Goal: Task Accomplishment & Management: Manage account settings

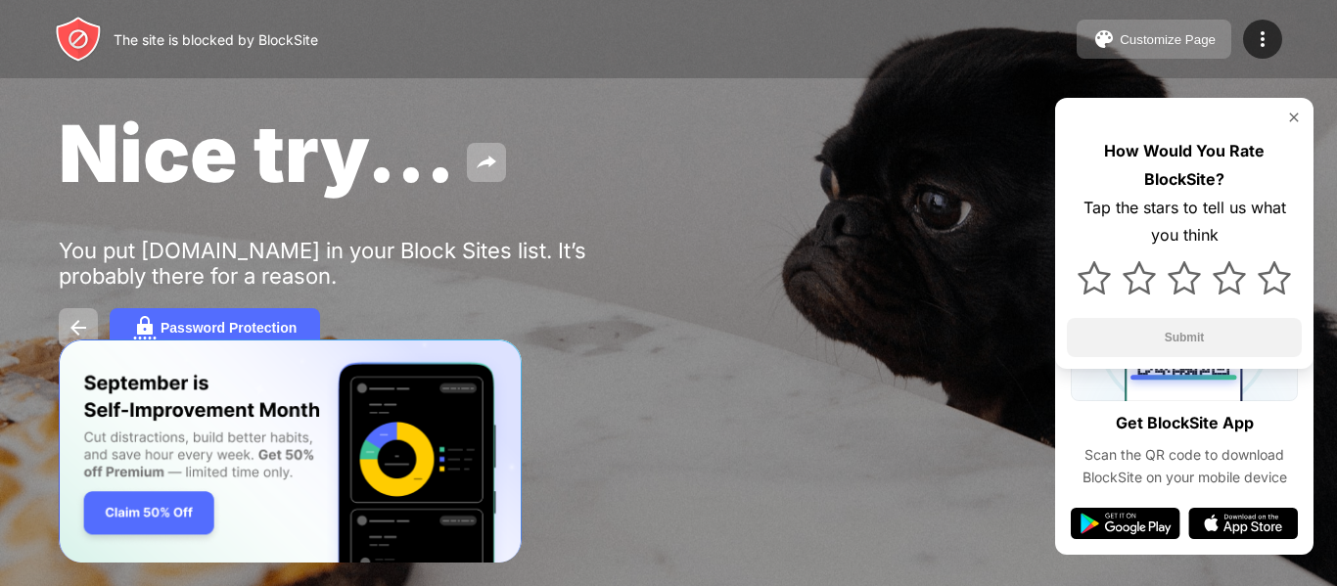
click at [1112, 54] on button "Customize Page" at bounding box center [1154, 39] width 155 height 39
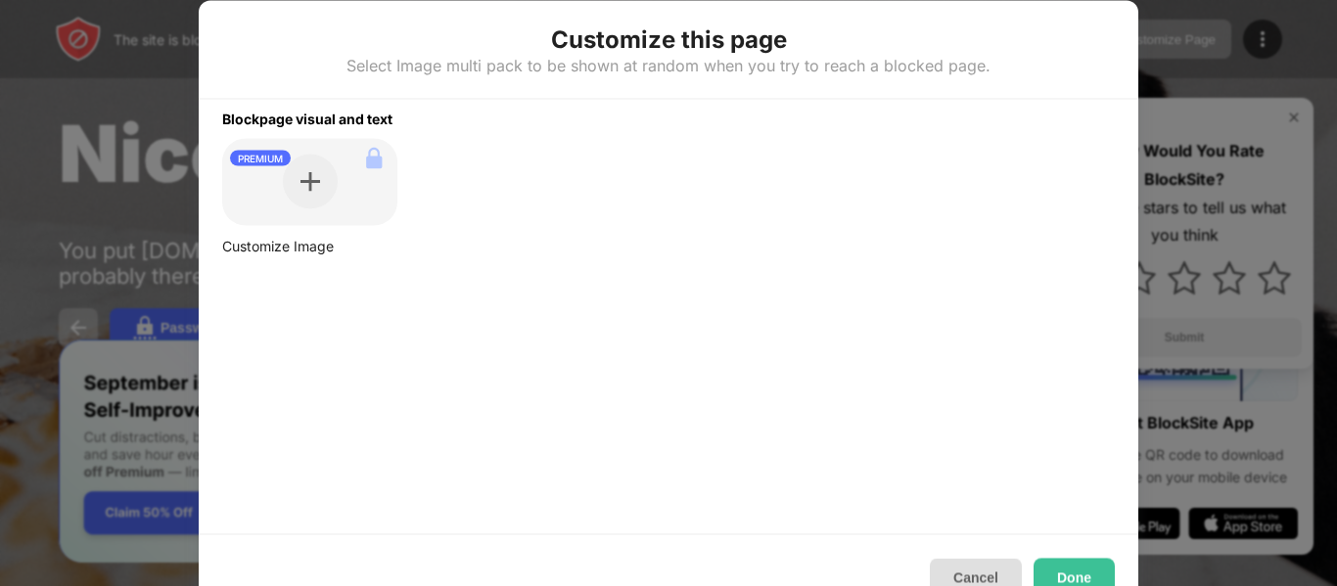
click at [990, 574] on button "Cancel" at bounding box center [976, 577] width 92 height 39
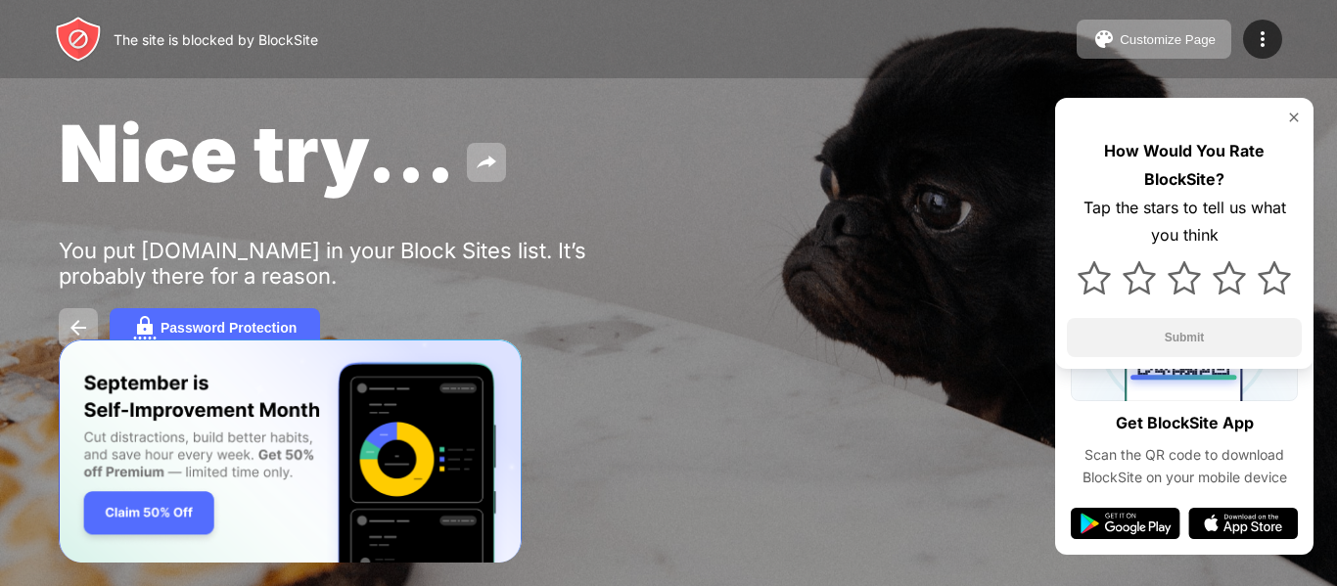
click at [1290, 111] on img at bounding box center [1294, 118] width 16 height 16
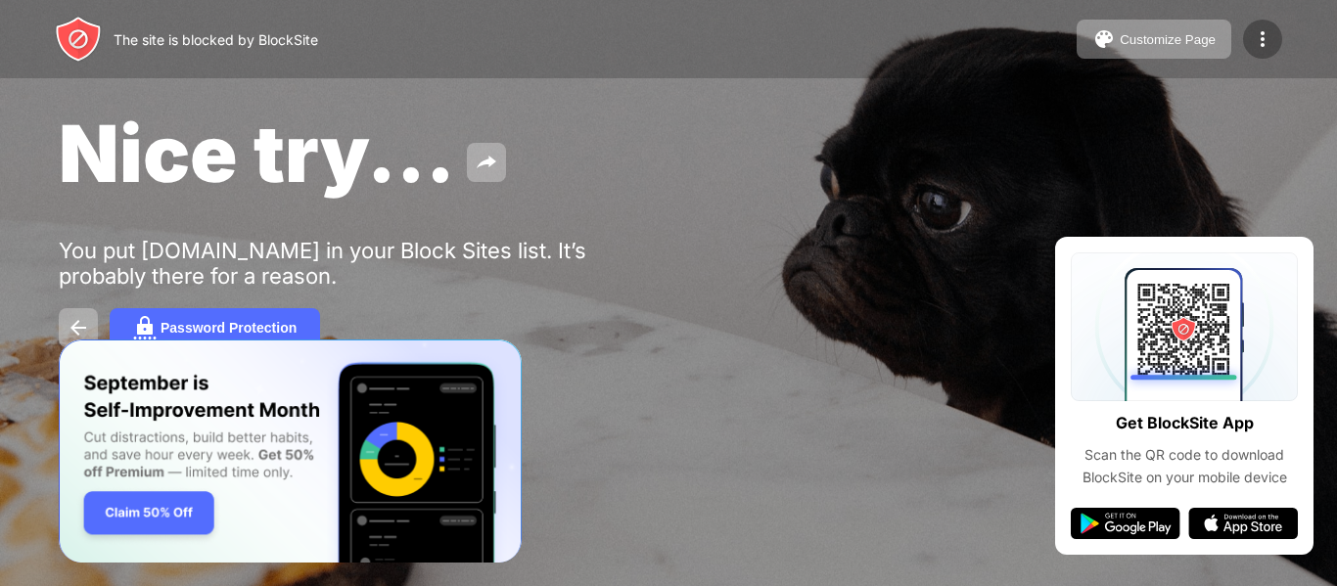
click at [1251, 34] on img at bounding box center [1262, 38] width 23 height 23
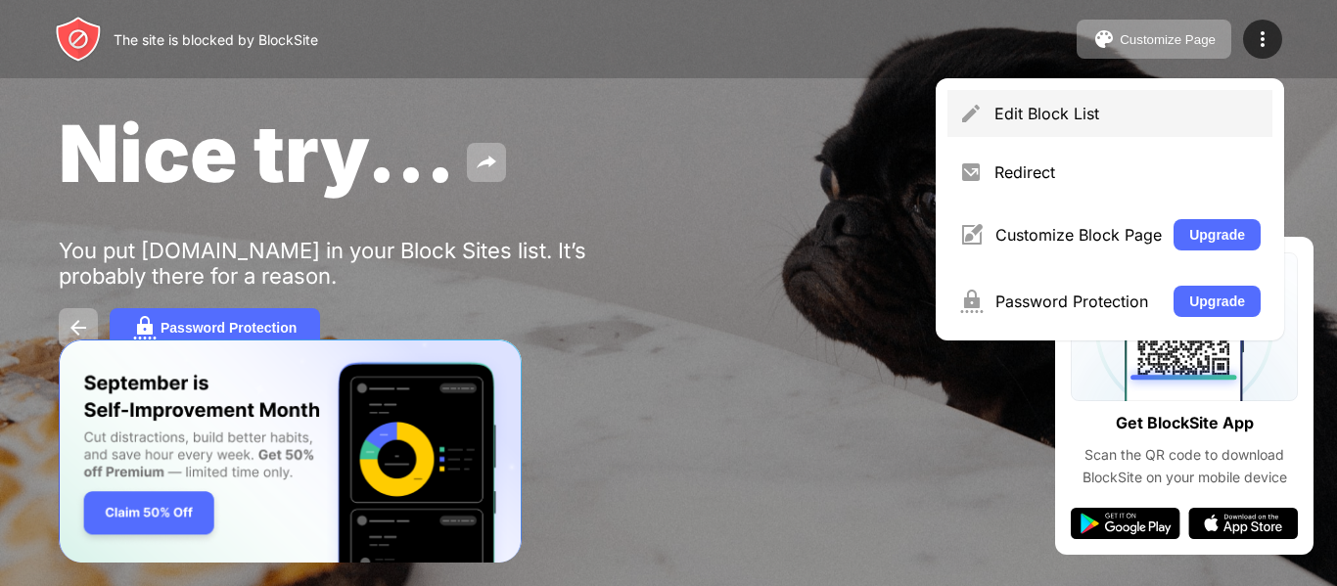
click at [1066, 113] on div "Edit Block List" at bounding box center [1128, 114] width 266 height 20
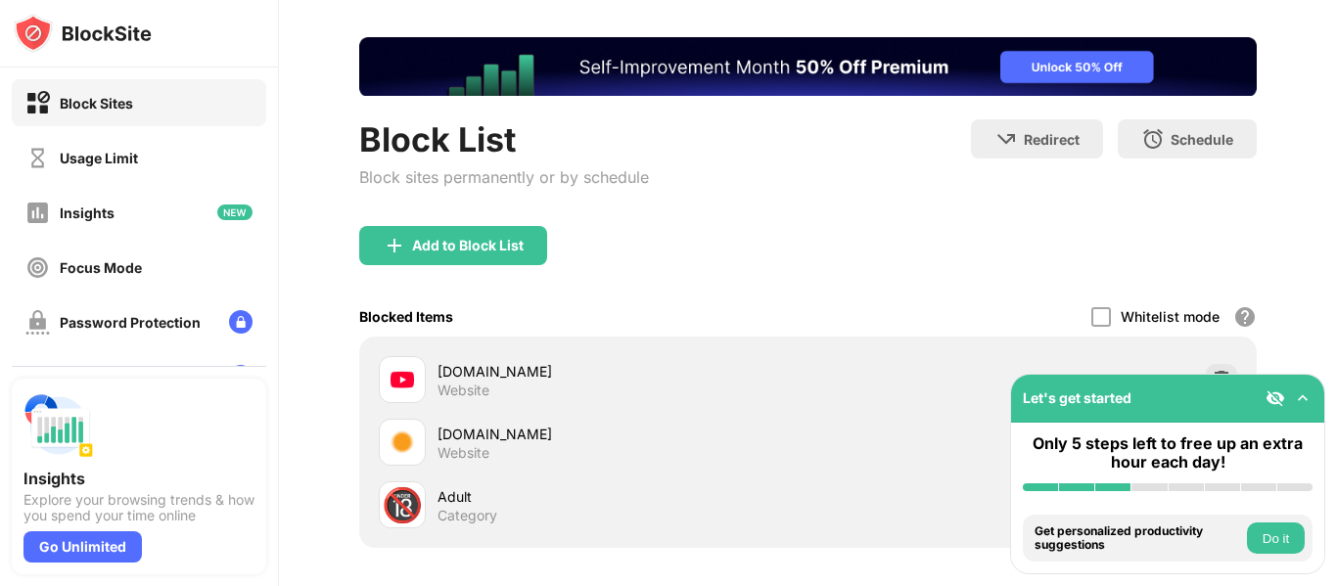
scroll to position [196, 0]
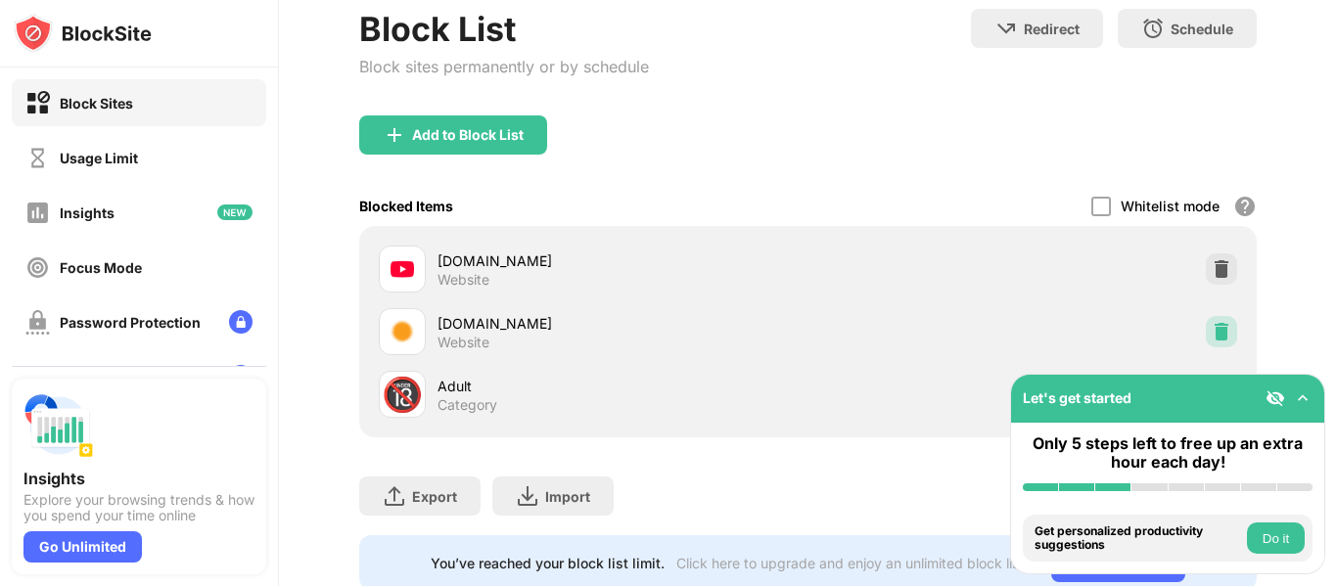
click at [1215, 336] on img at bounding box center [1222, 332] width 20 height 20
